Goal: Register for event/course

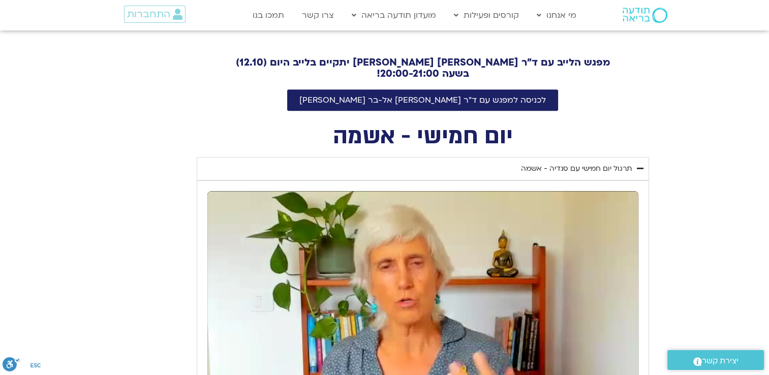
scroll to position [356, 0]
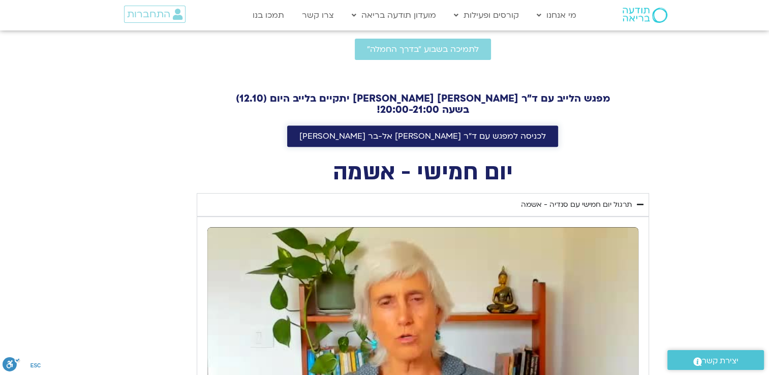
click at [490, 134] on span "לכניסה למפגש עם ד"ר [PERSON_NAME] אל-בר [PERSON_NAME]" at bounding box center [423, 136] width 247 height 9
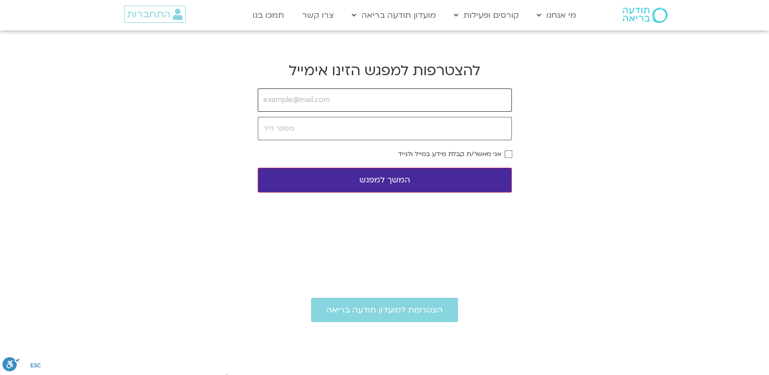
click at [313, 104] on input "email" at bounding box center [385, 99] width 254 height 23
type input "guyko333@gmail.com"
click at [375, 136] on input "tel" at bounding box center [385, 128] width 254 height 23
type input "0509240096"
click at [502, 154] on div "אני מאשר/ת קבלת מידע במייל ולנייד" at bounding box center [385, 154] width 254 height 7
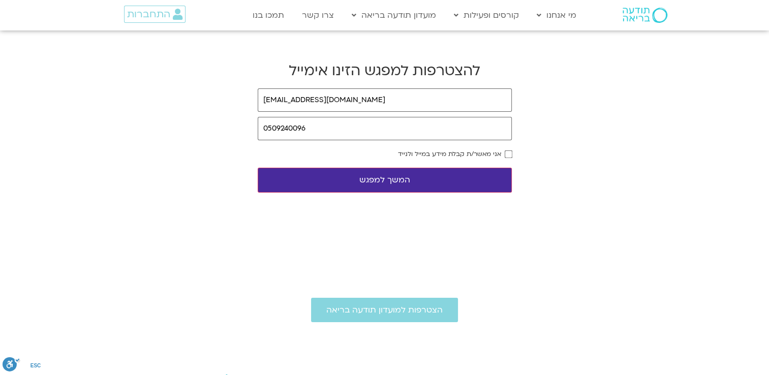
click at [507, 158] on form "guyko333@gmail.com 0509240096 אני מאשר/ת קבלת מידע במייל ולנייד המשך למפגש" at bounding box center [385, 140] width 254 height 104
click at [465, 182] on button "המשך למפגש" at bounding box center [385, 180] width 254 height 25
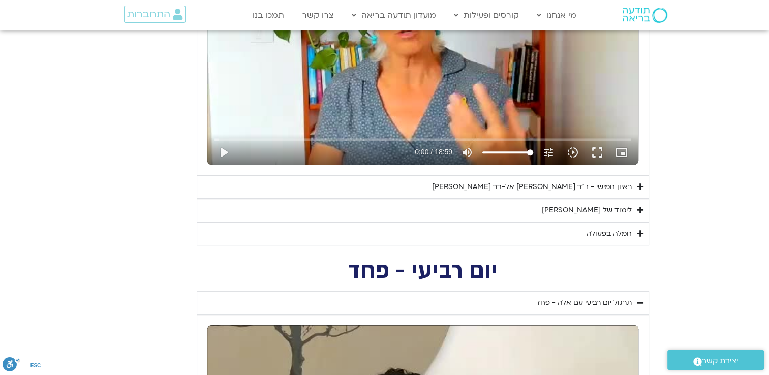
scroll to position [712, 0]
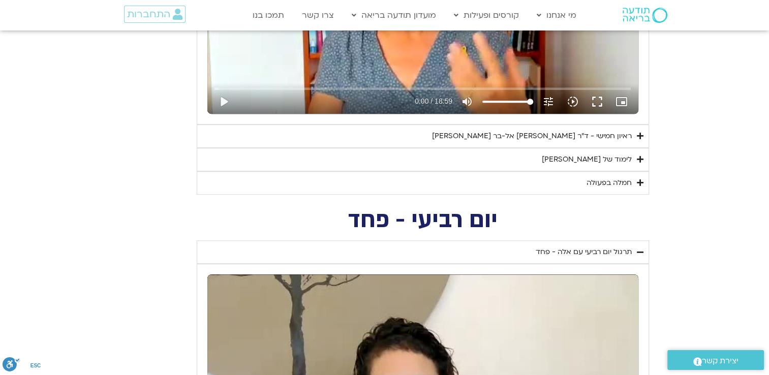
click at [526, 139] on div "ראיון חמישי - ד"ר [PERSON_NAME] אל-בר [PERSON_NAME]" at bounding box center [532, 136] width 200 height 12
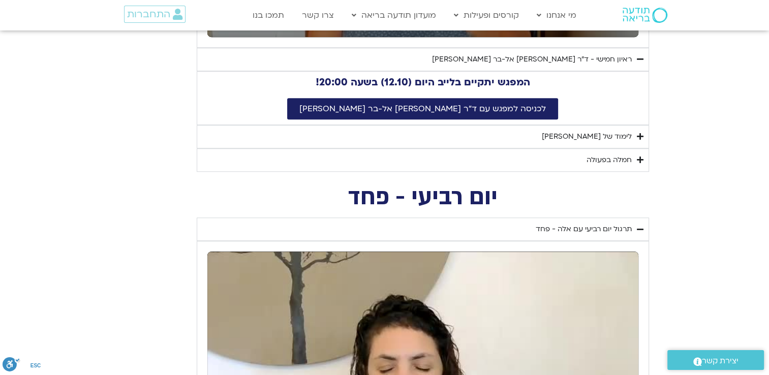
scroll to position [814, 0]
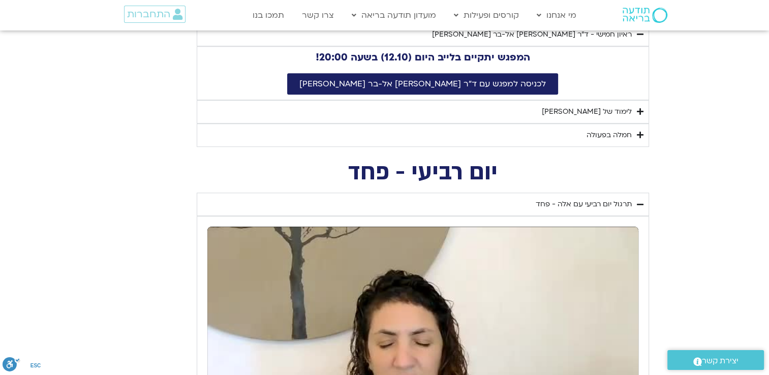
click at [575, 121] on summary "לימוד של [PERSON_NAME]" at bounding box center [423, 111] width 453 height 23
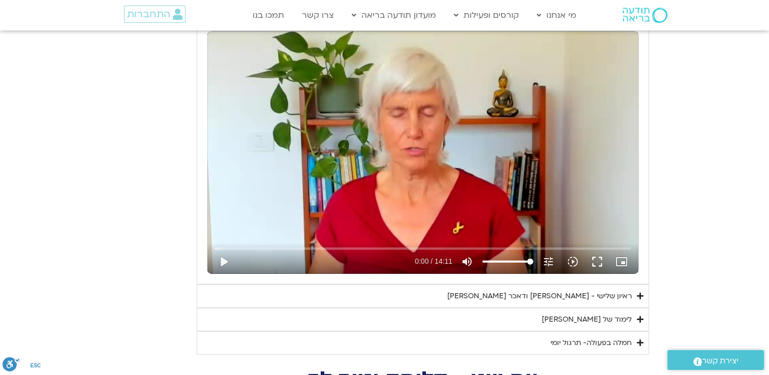
scroll to position [2492, 0]
